Goal: Find specific page/section: Find specific page/section

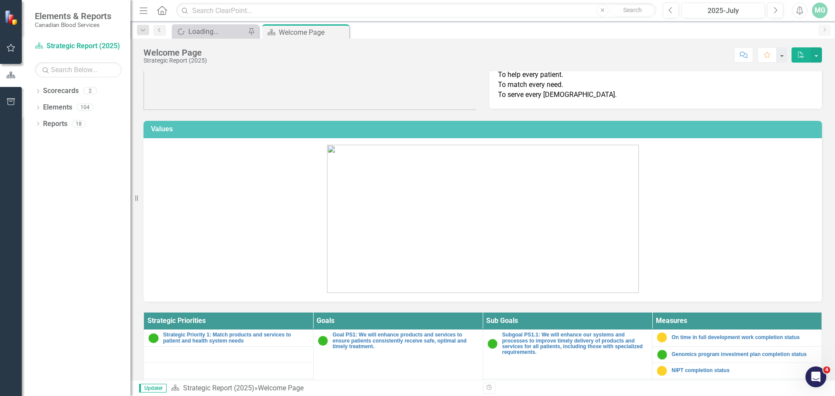
scroll to position [174, 0]
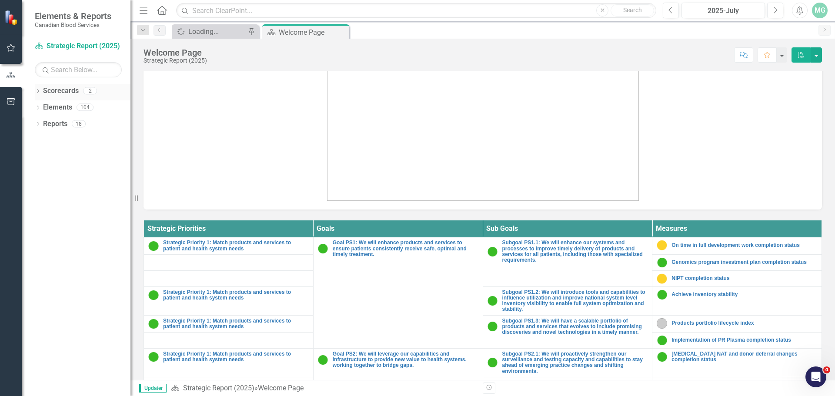
click at [35, 92] on div "Dropdown Scorecards 2 Strategic Report (2025) Operational Report Dropdown Eleme…" at bounding box center [76, 240] width 109 height 312
click at [36, 92] on icon "Dropdown" at bounding box center [38, 92] width 6 height 5
click at [62, 125] on link "Operational Report" at bounding box center [89, 124] width 83 height 10
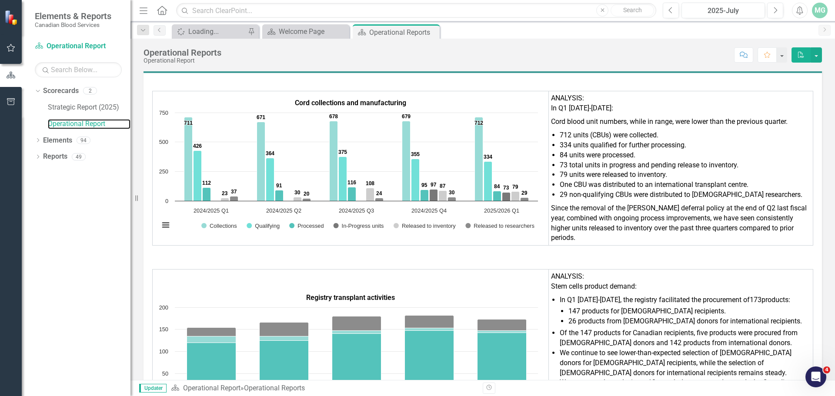
scroll to position [5662, 0]
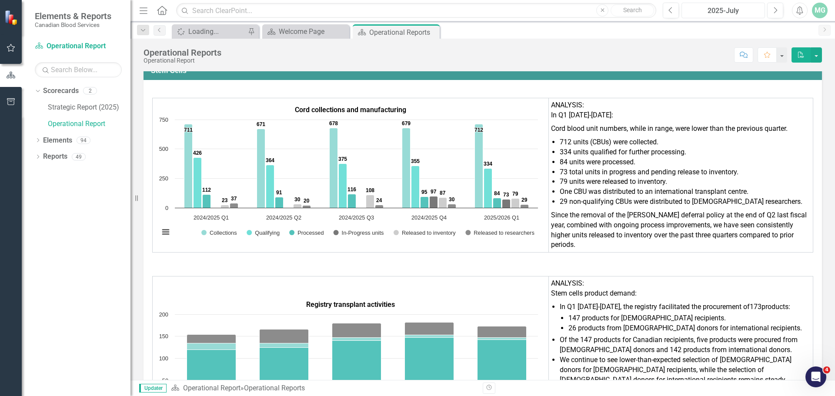
click at [732, 7] on div "2025-July" at bounding box center [723, 11] width 77 height 10
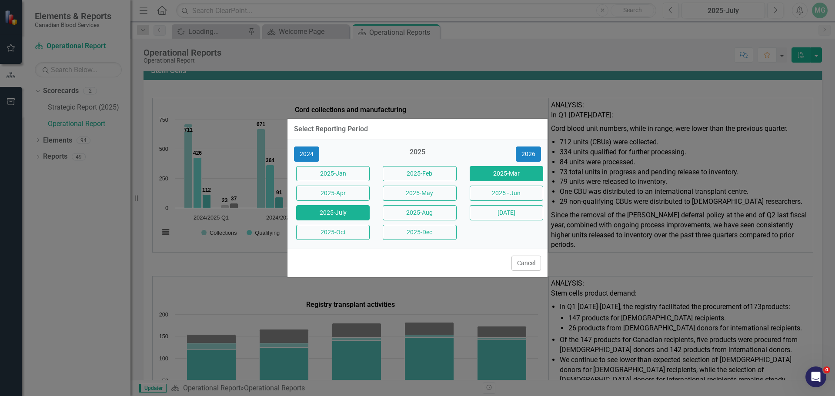
click at [500, 174] on button "2025-Mar" at bounding box center [507, 173] width 74 height 15
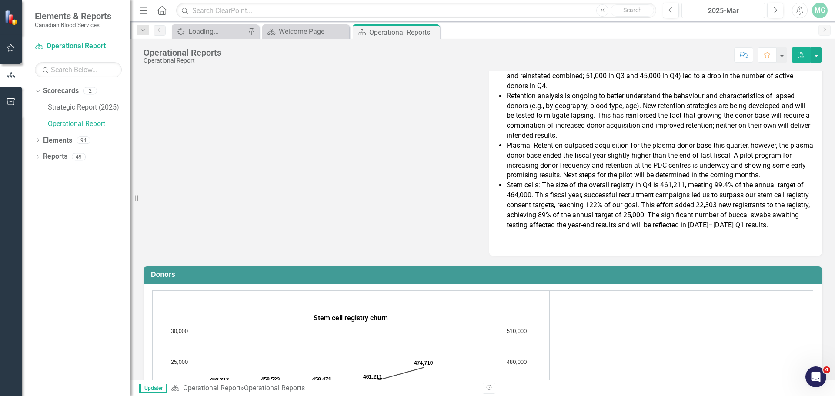
scroll to position [131, 0]
click at [36, 157] on icon "Dropdown" at bounding box center [38, 157] width 6 height 5
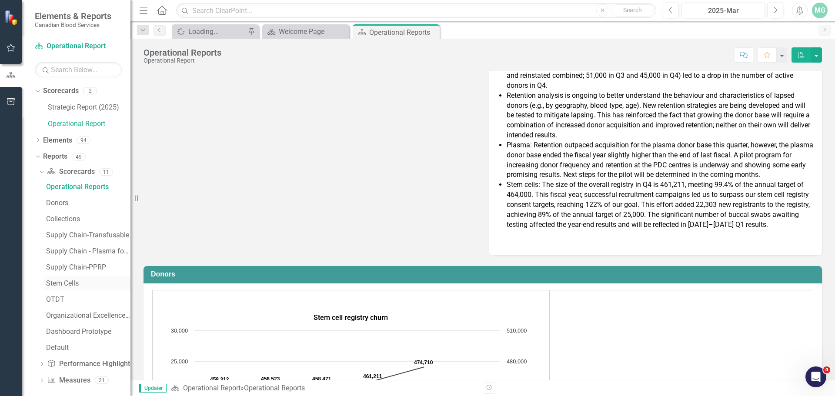
click at [66, 287] on div "Stem Cells" at bounding box center [88, 284] width 84 height 8
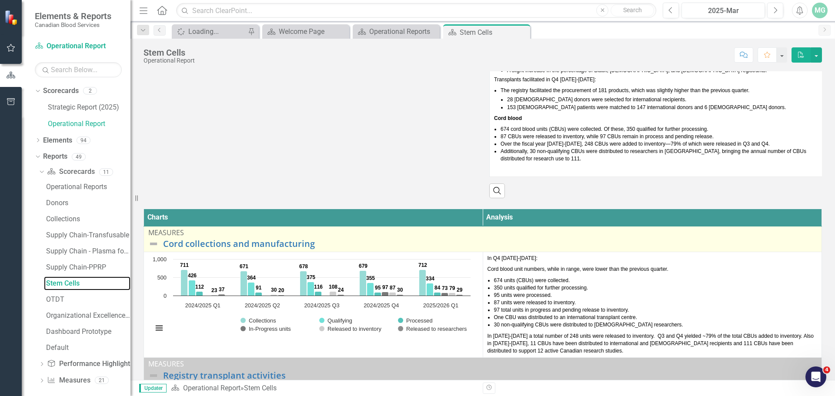
scroll to position [87, 0]
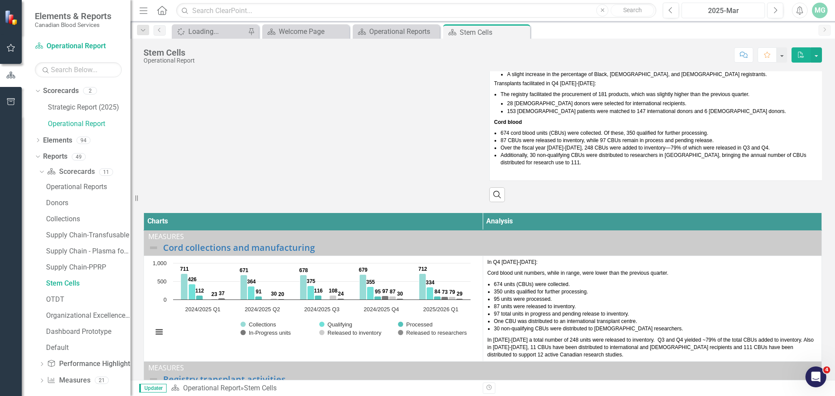
click at [716, 10] on div "2025-Mar" at bounding box center [723, 11] width 77 height 10
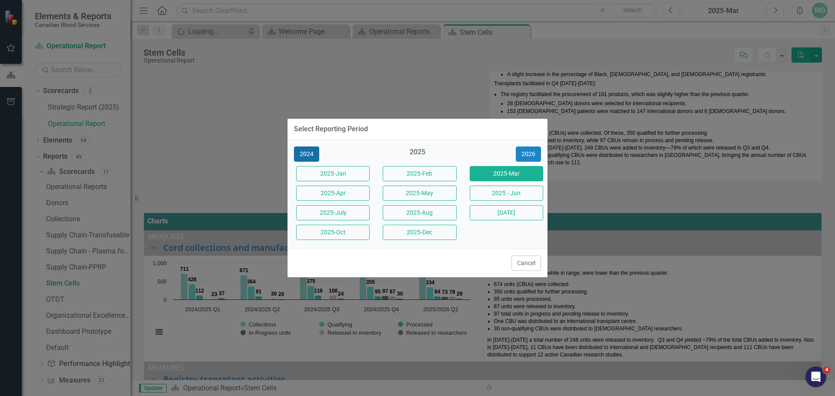
click at [308, 160] on button "2024" at bounding box center [306, 154] width 25 height 15
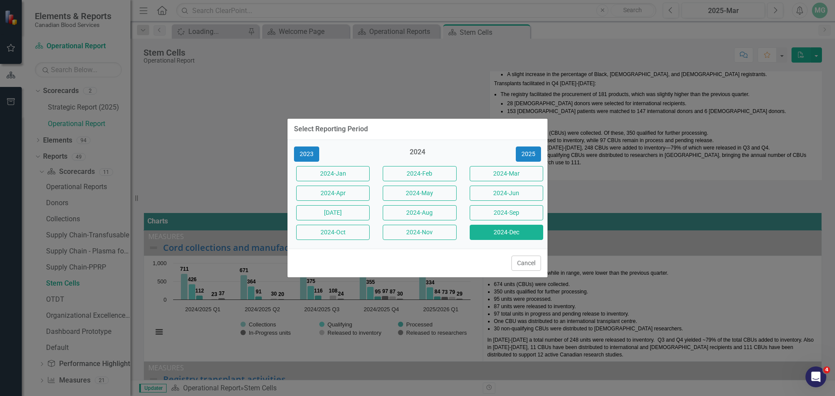
click at [502, 232] on button "2024-Dec" at bounding box center [507, 232] width 74 height 15
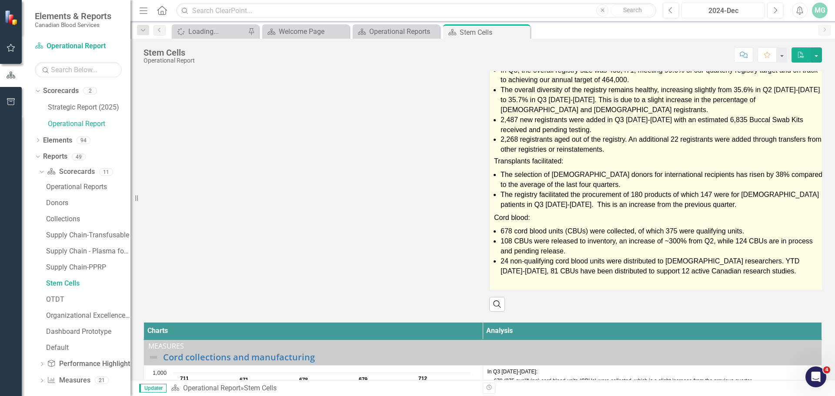
scroll to position [44, 0]
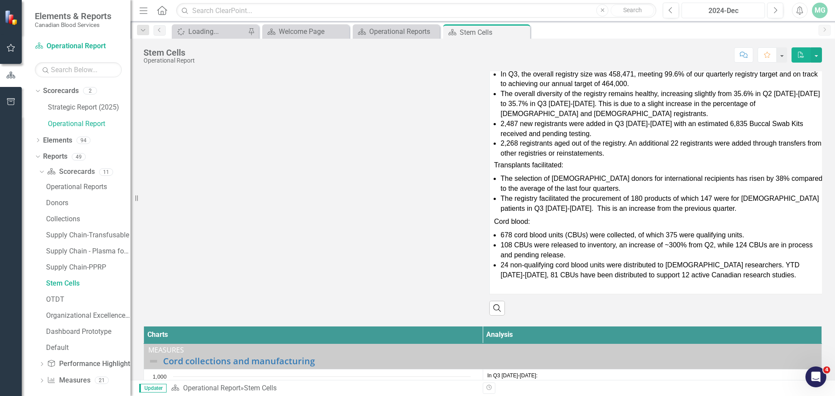
click at [714, 5] on button "2024-Dec" at bounding box center [724, 11] width 84 height 16
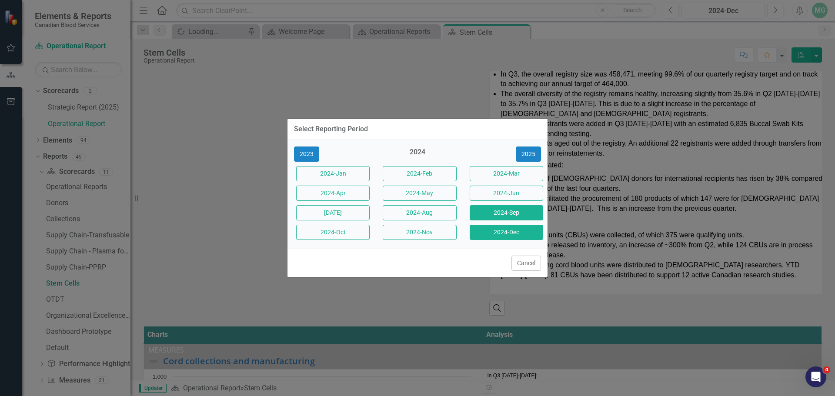
click at [508, 210] on button "2024-Sep" at bounding box center [507, 212] width 74 height 15
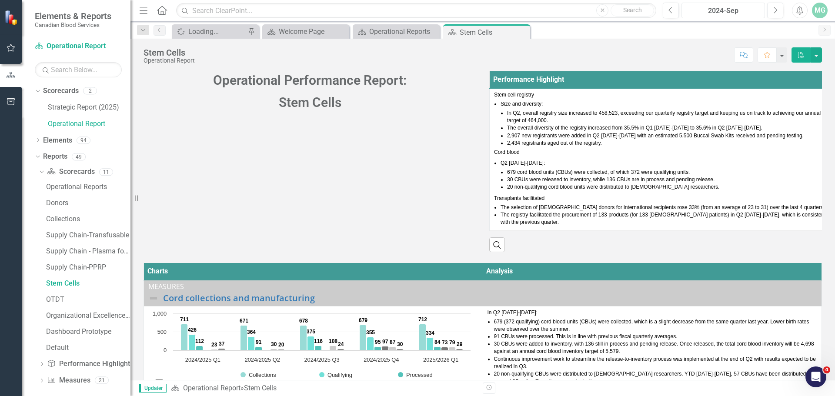
click at [711, 14] on div "2024-Sep" at bounding box center [723, 11] width 77 height 10
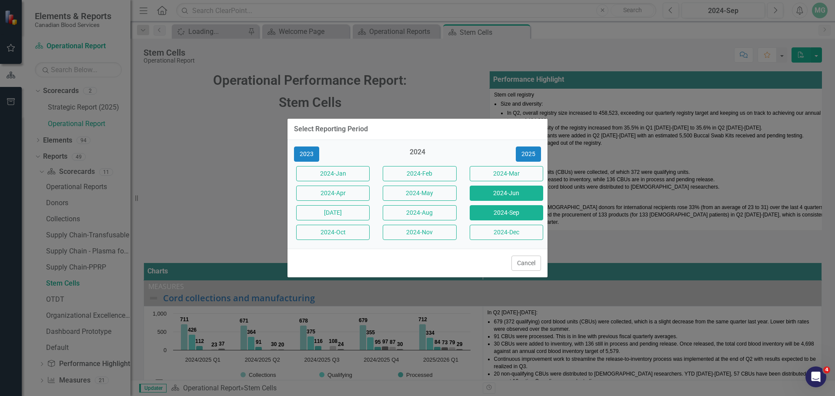
click at [517, 192] on button "2024-Jun" at bounding box center [507, 193] width 74 height 15
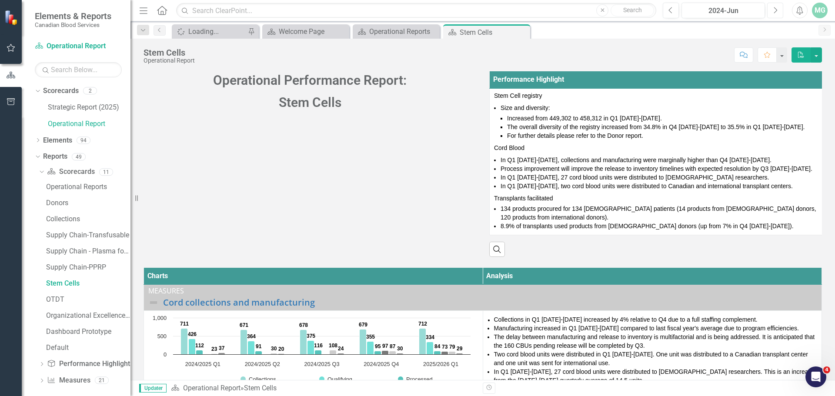
click at [775, 8] on icon "Next" at bounding box center [775, 11] width 5 height 8
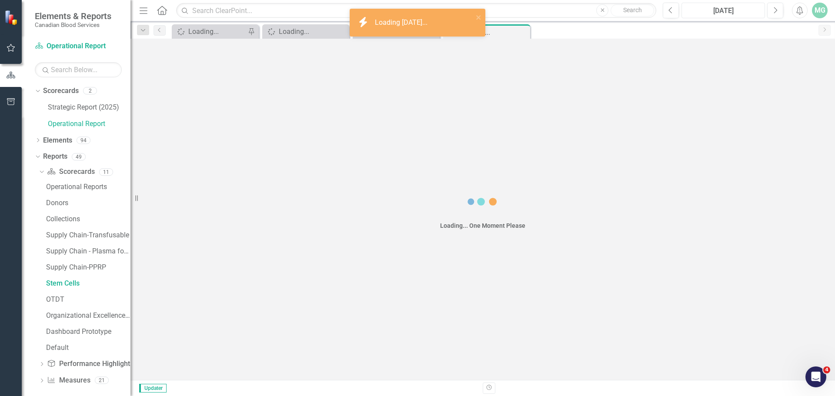
click at [735, 8] on div "[DATE]" at bounding box center [723, 11] width 77 height 10
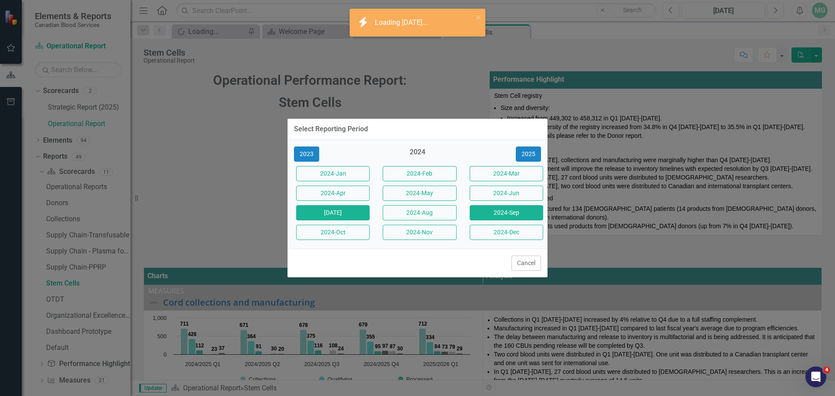
click at [512, 213] on button "2024-Sep" at bounding box center [507, 212] width 74 height 15
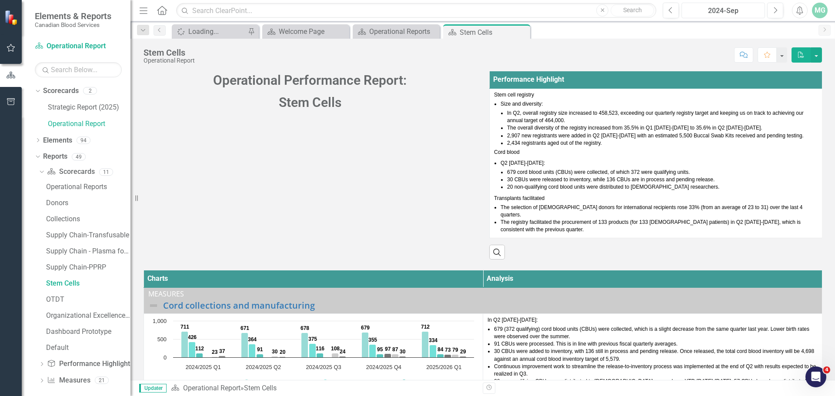
click at [716, 12] on div "2024-Sep" at bounding box center [723, 11] width 77 height 10
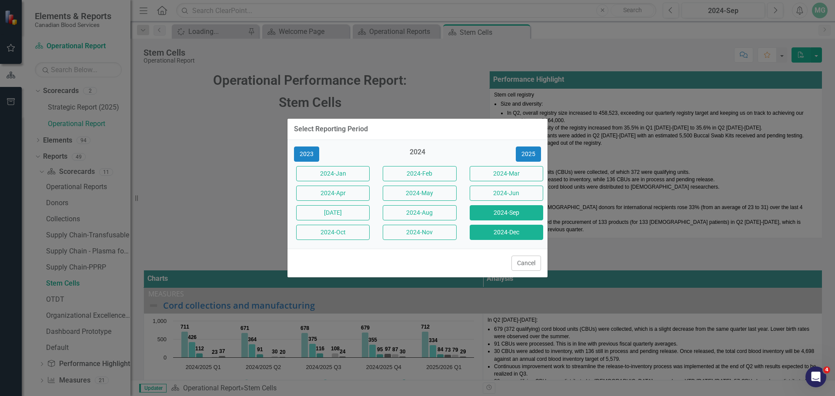
click at [501, 232] on button "2024-Dec" at bounding box center [507, 232] width 74 height 15
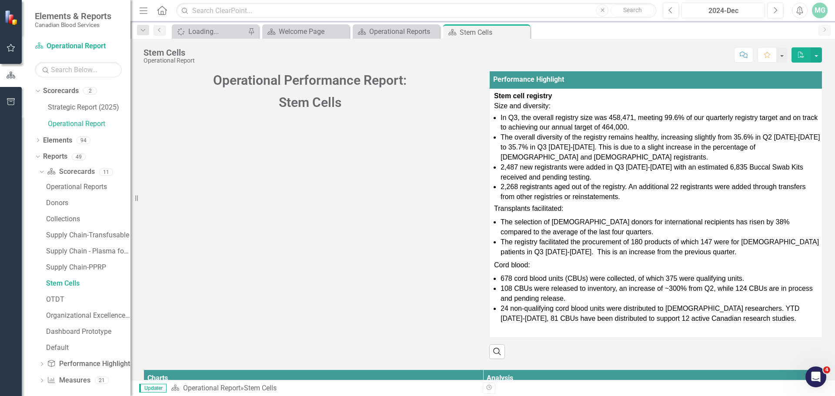
click at [742, 17] on button "2024-Dec" at bounding box center [724, 11] width 84 height 16
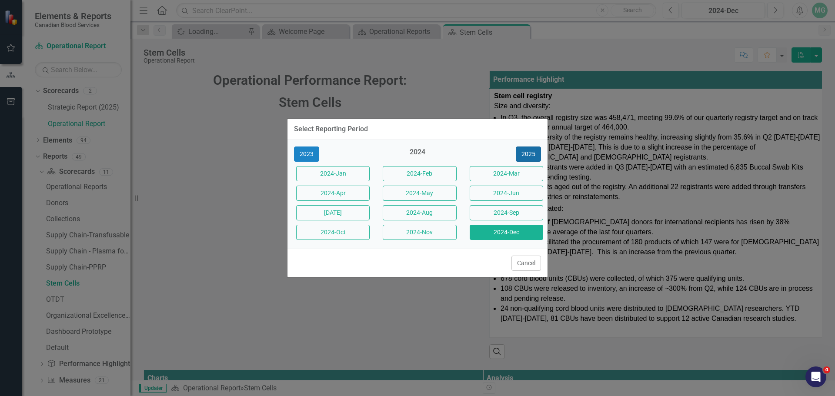
click at [528, 151] on button "2025" at bounding box center [528, 154] width 25 height 15
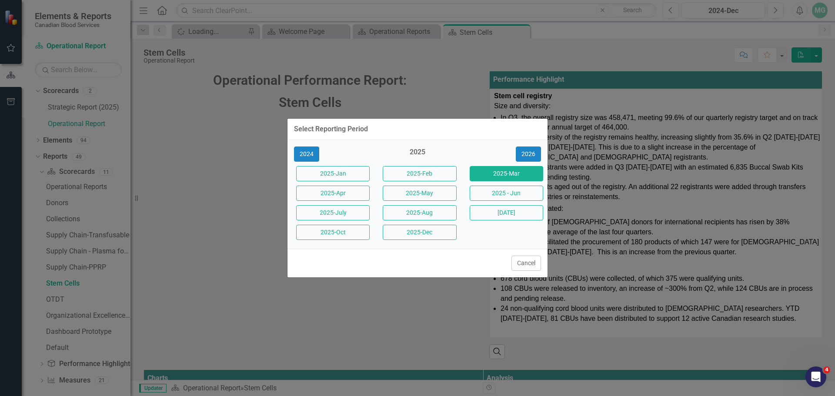
click at [508, 178] on button "2025-Mar" at bounding box center [507, 173] width 74 height 15
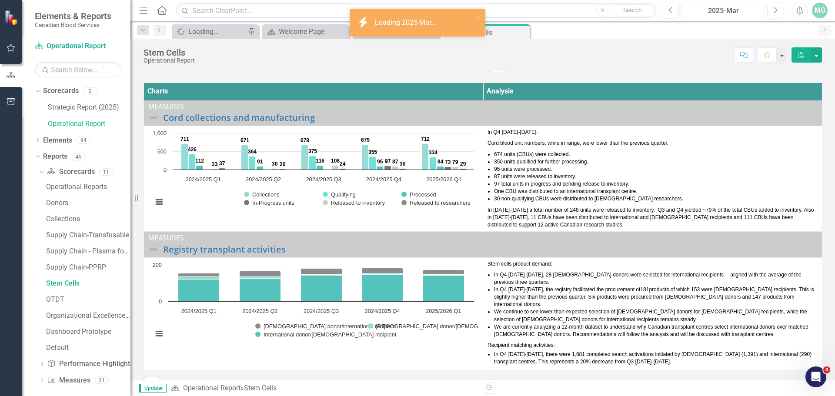
scroll to position [218, 0]
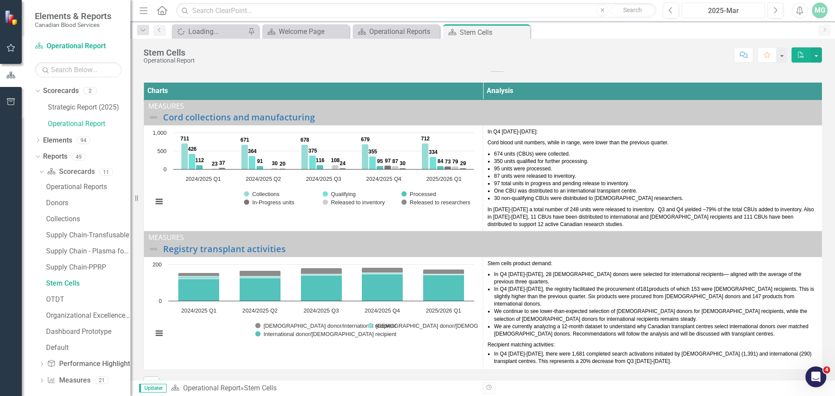
click at [704, 16] on button "2025-Mar" at bounding box center [724, 11] width 84 height 16
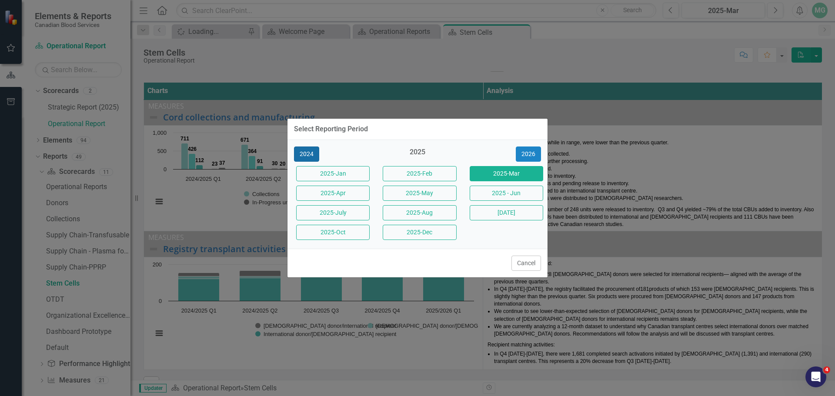
drag, startPoint x: 304, startPoint y: 151, endPoint x: 334, endPoint y: 157, distance: 30.5
click at [303, 151] on button "2024" at bounding box center [306, 154] width 25 height 15
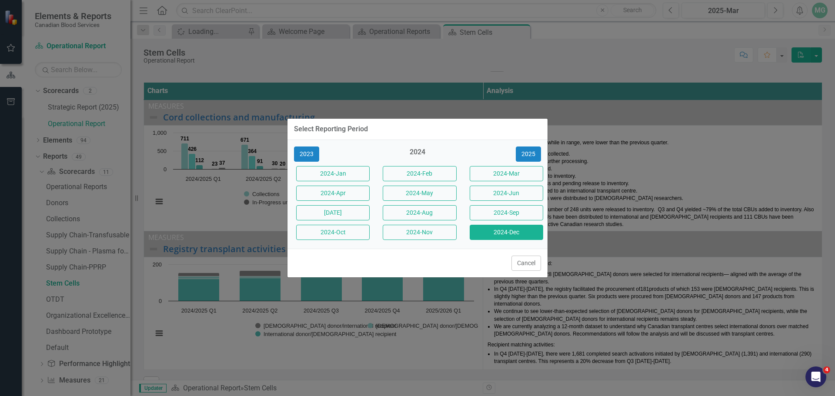
click at [505, 231] on button "2024-Dec" at bounding box center [507, 232] width 74 height 15
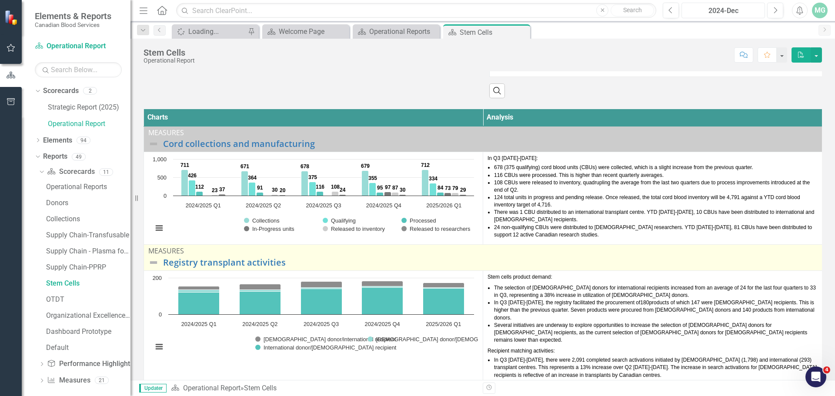
scroll to position [87, 0]
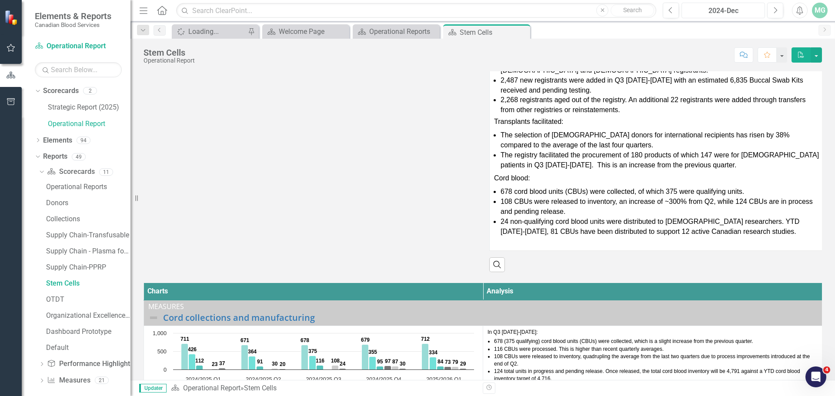
click at [721, 8] on div "2024-Dec" at bounding box center [723, 11] width 77 height 10
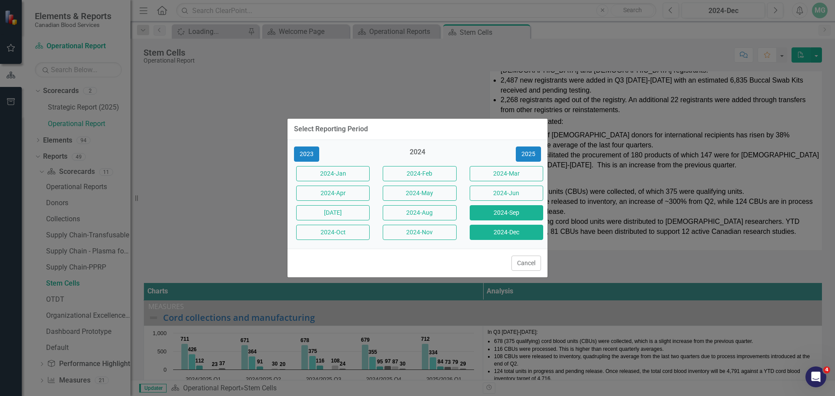
click at [513, 211] on button "2024-Sep" at bounding box center [507, 212] width 74 height 15
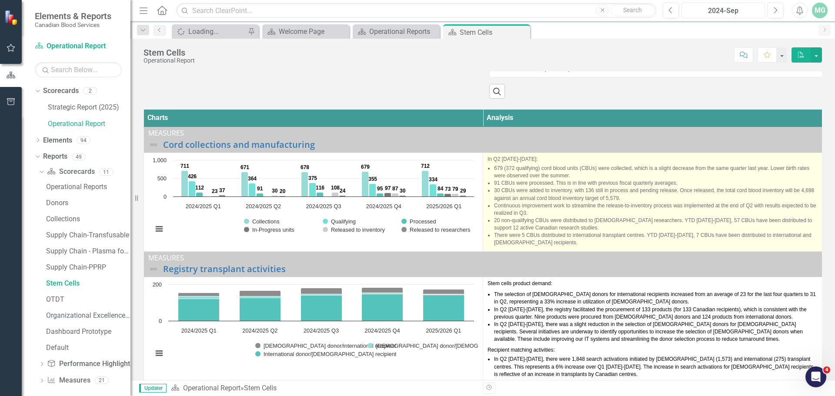
scroll to position [200, 0]
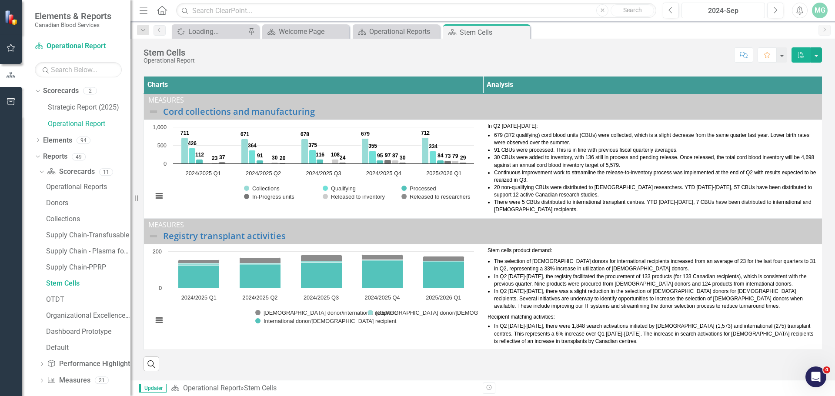
click at [733, 10] on div "2024-Sep" at bounding box center [723, 11] width 77 height 10
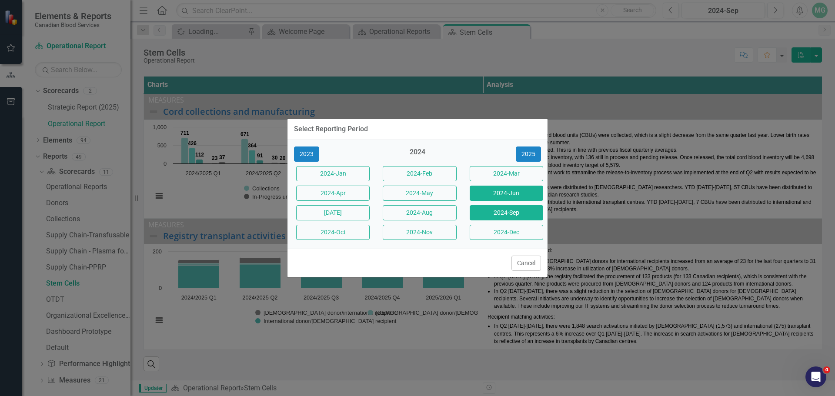
click at [524, 192] on button "2024-Jun" at bounding box center [507, 193] width 74 height 15
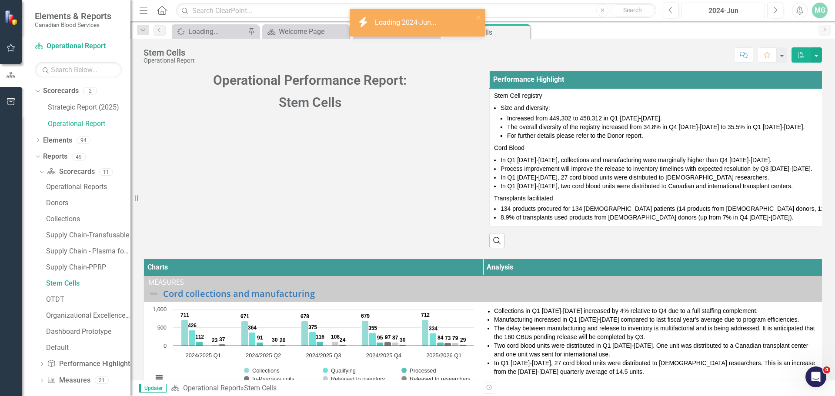
click at [731, 10] on div "2024-Jun" at bounding box center [723, 11] width 77 height 10
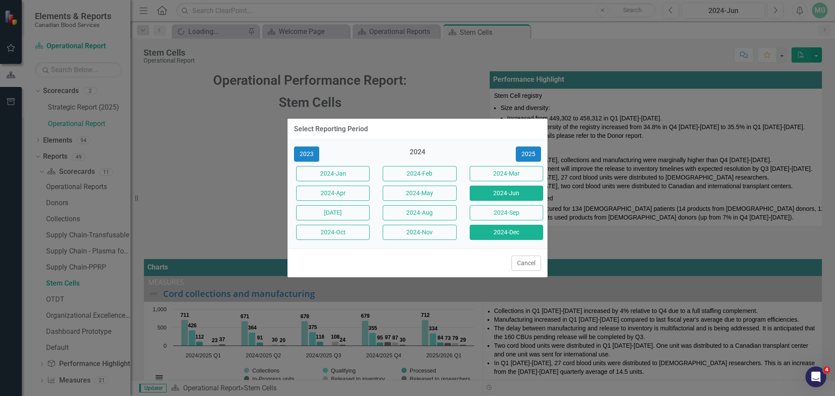
click at [515, 232] on button "2024-Dec" at bounding box center [507, 232] width 74 height 15
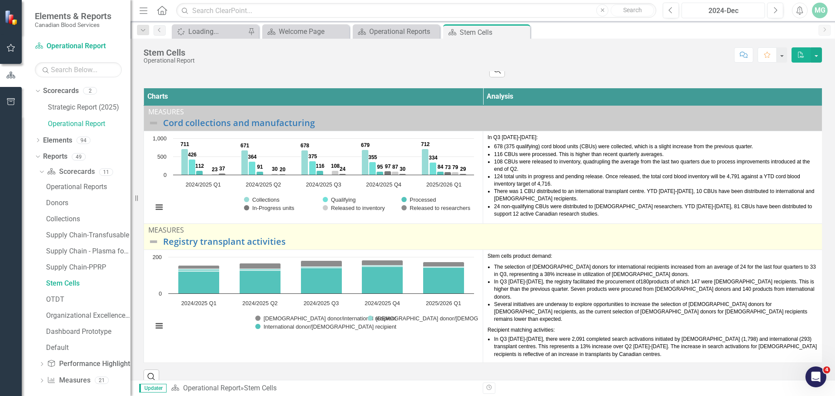
scroll to position [293, 0]
